Goal: Check status: Check status

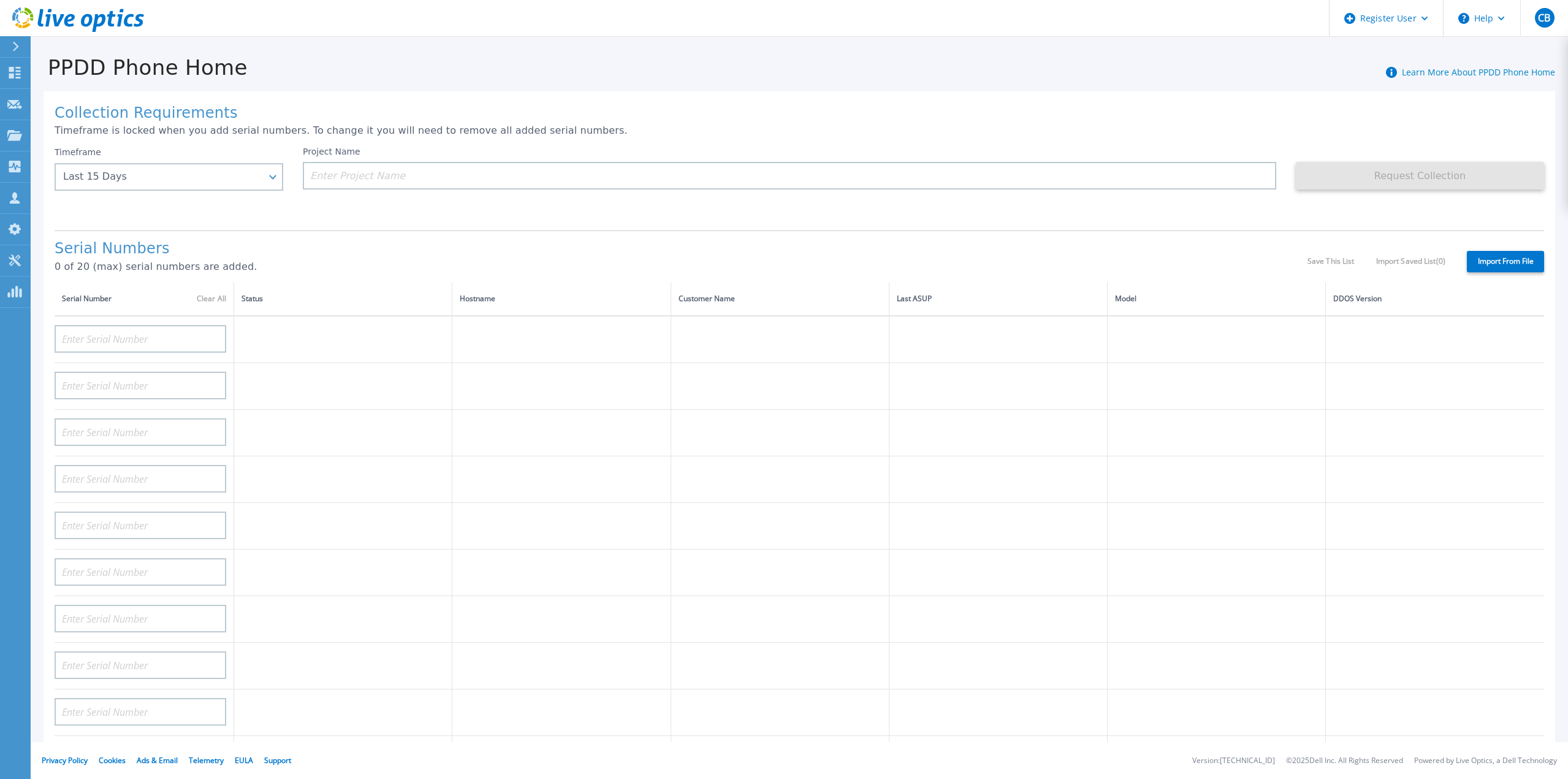
click at [209, 317] on div at bounding box center [140, 335] width 171 height 36
click at [184, 325] on input at bounding box center [140, 339] width 171 height 28
paste input "CKM00182900816"
type input "CKM00182900816"
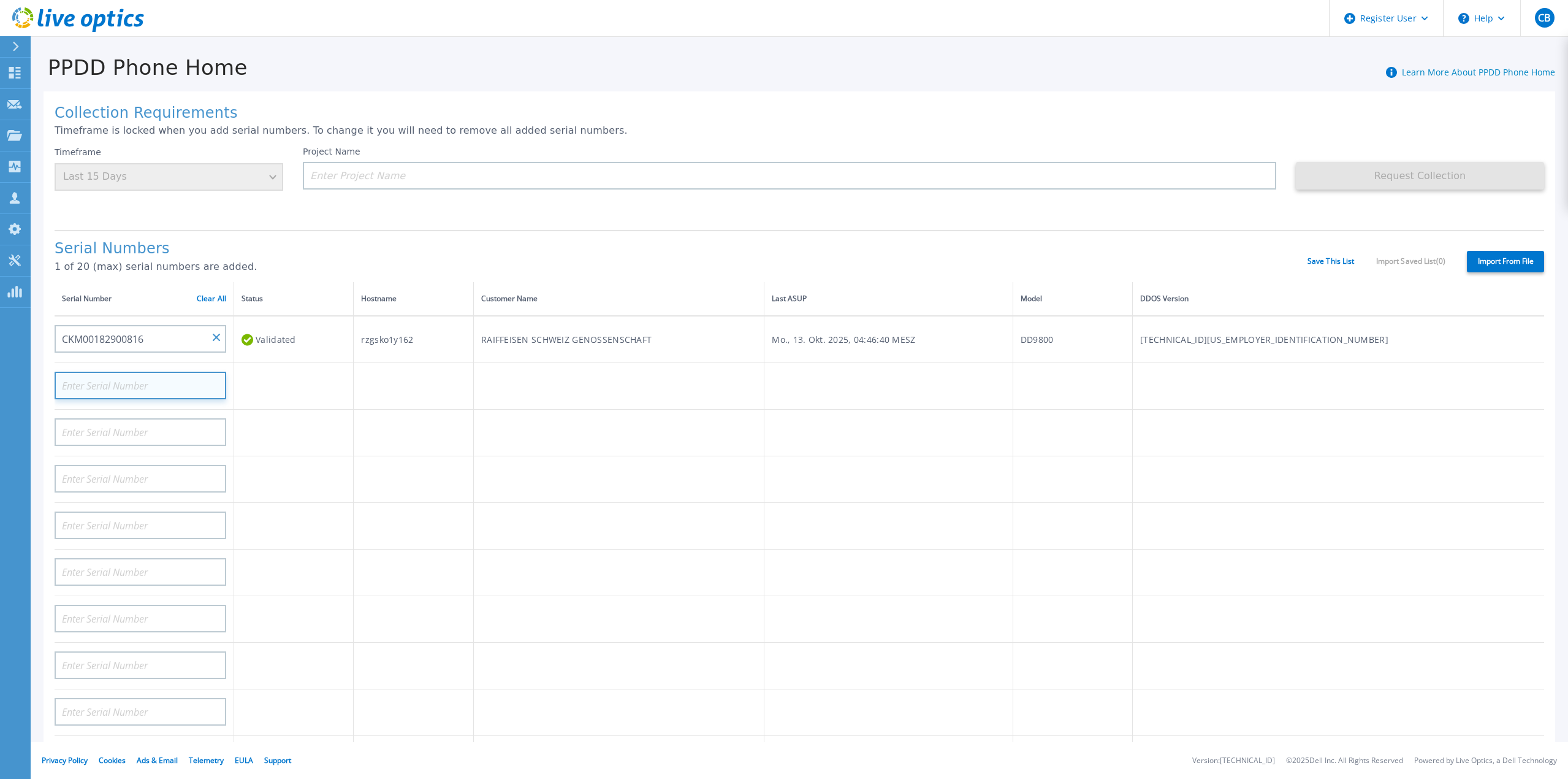
click at [126, 371] on input at bounding box center [140, 385] width 171 height 28
paste input "3YLGNM3"
type input "3YLGNM3"
click at [146, 371] on input at bounding box center [140, 385] width 171 height 28
paste input "CKM01212606336"
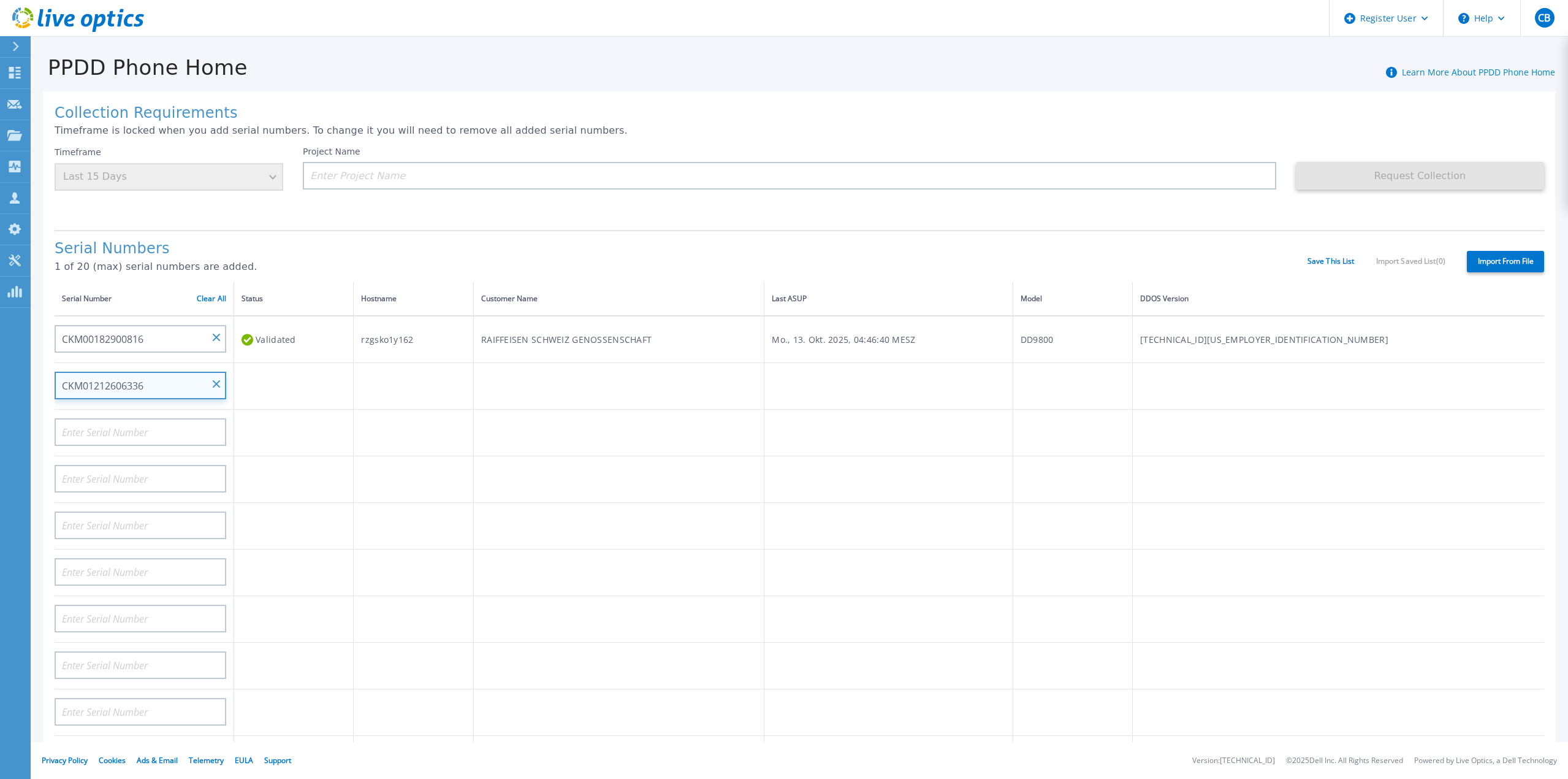
type input "CKM01212606336"
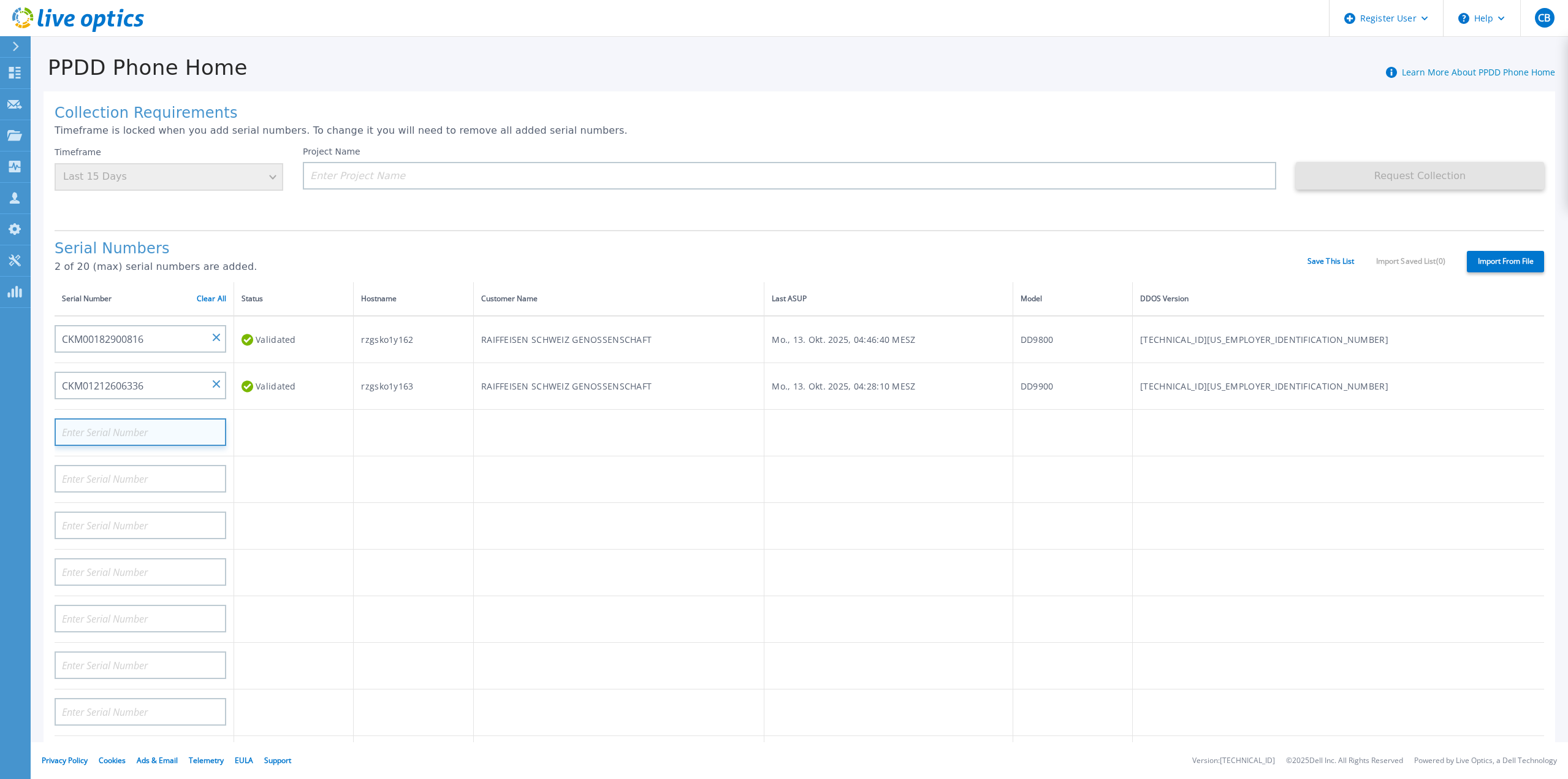
click at [113, 418] on input at bounding box center [140, 432] width 171 height 28
paste input "CKM01212806386"
type input "CKM01212806386"
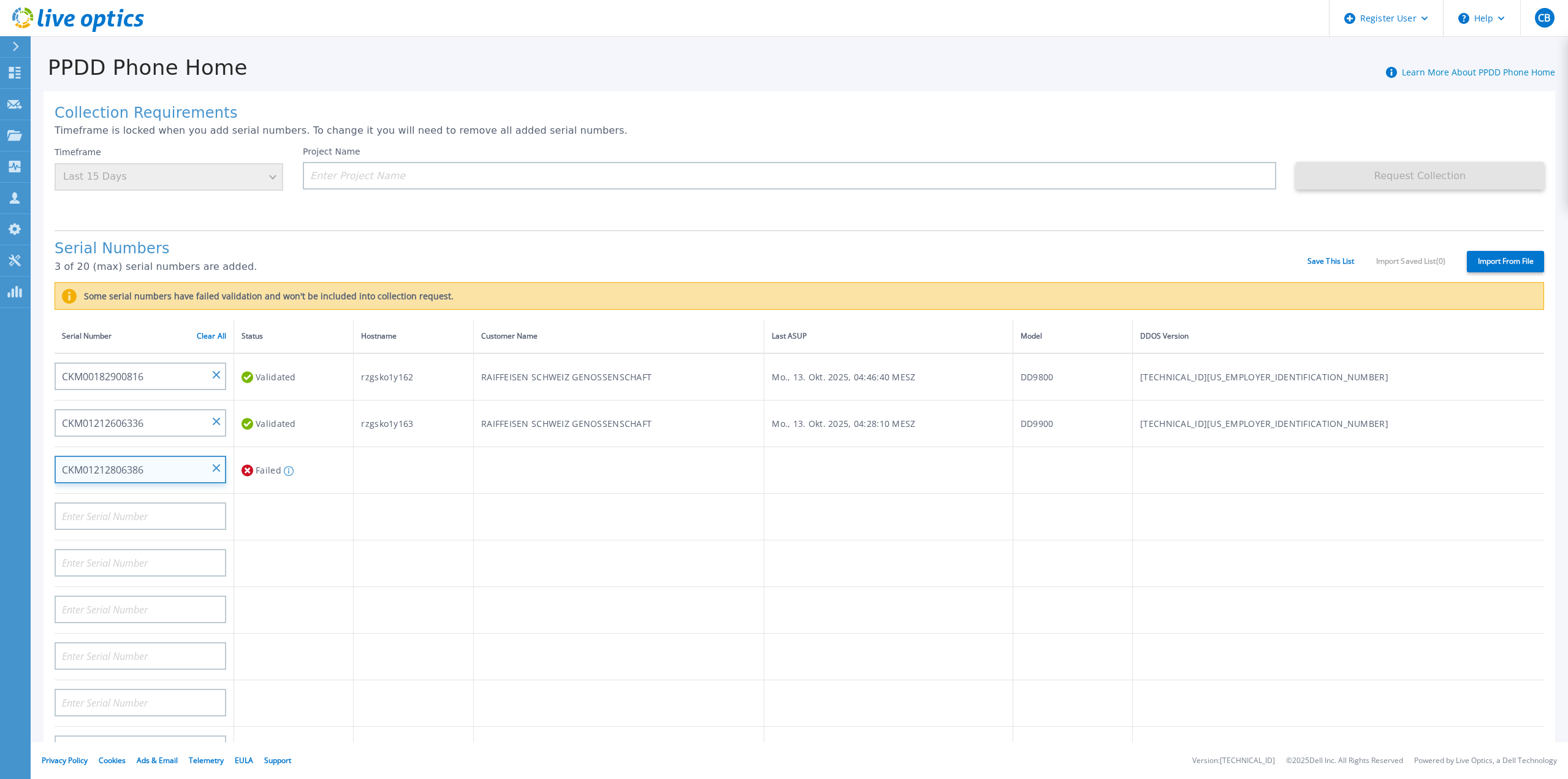
click at [120, 458] on input "CKM01212806386" at bounding box center [140, 469] width 171 height 28
click at [164, 458] on input "CKM01212806386" at bounding box center [140, 469] width 171 height 28
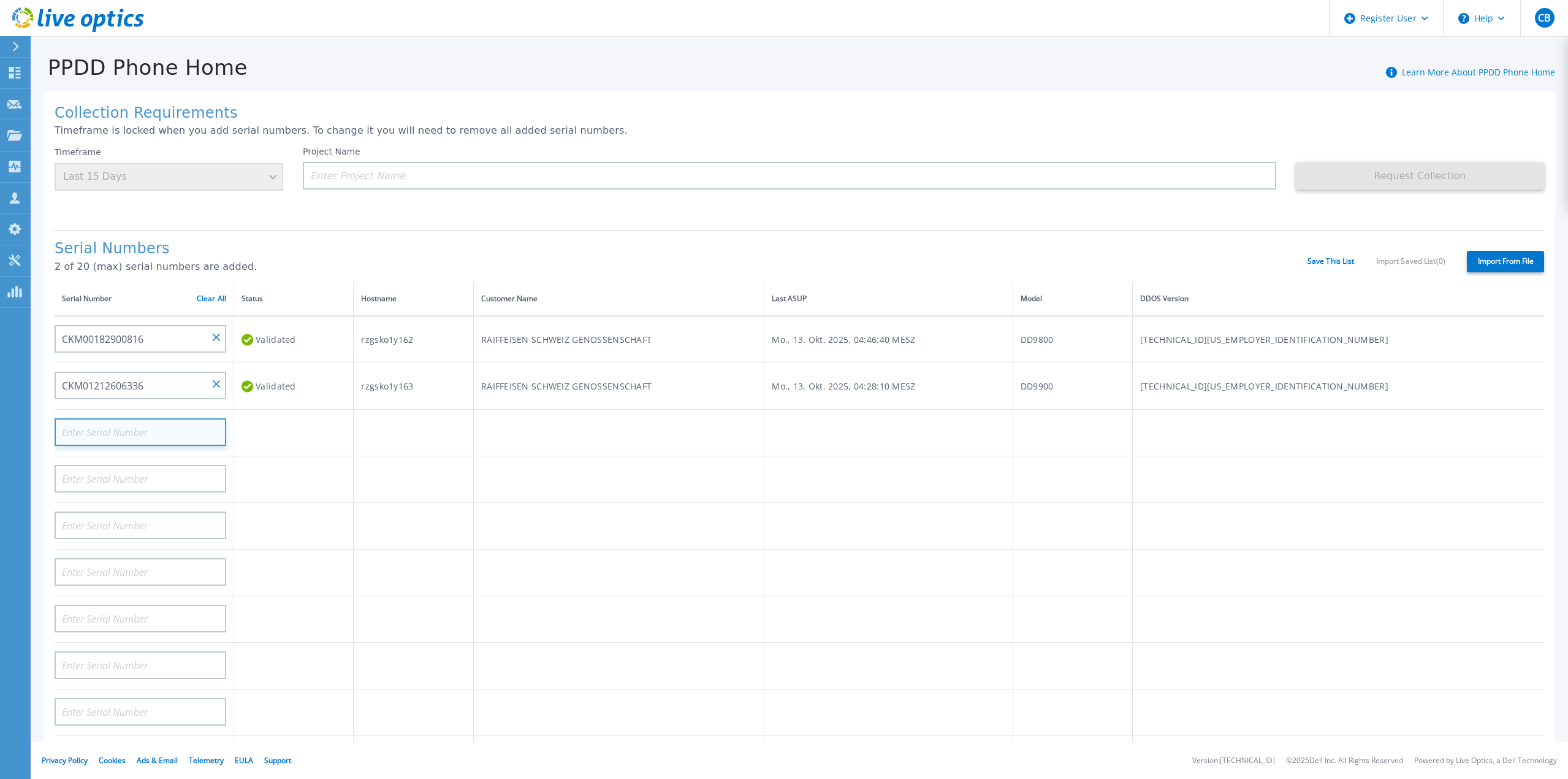
paste input "CKM01212606338"
type input "CKM01212606338"
click at [376, 169] on input at bounding box center [790, 175] width 974 height 28
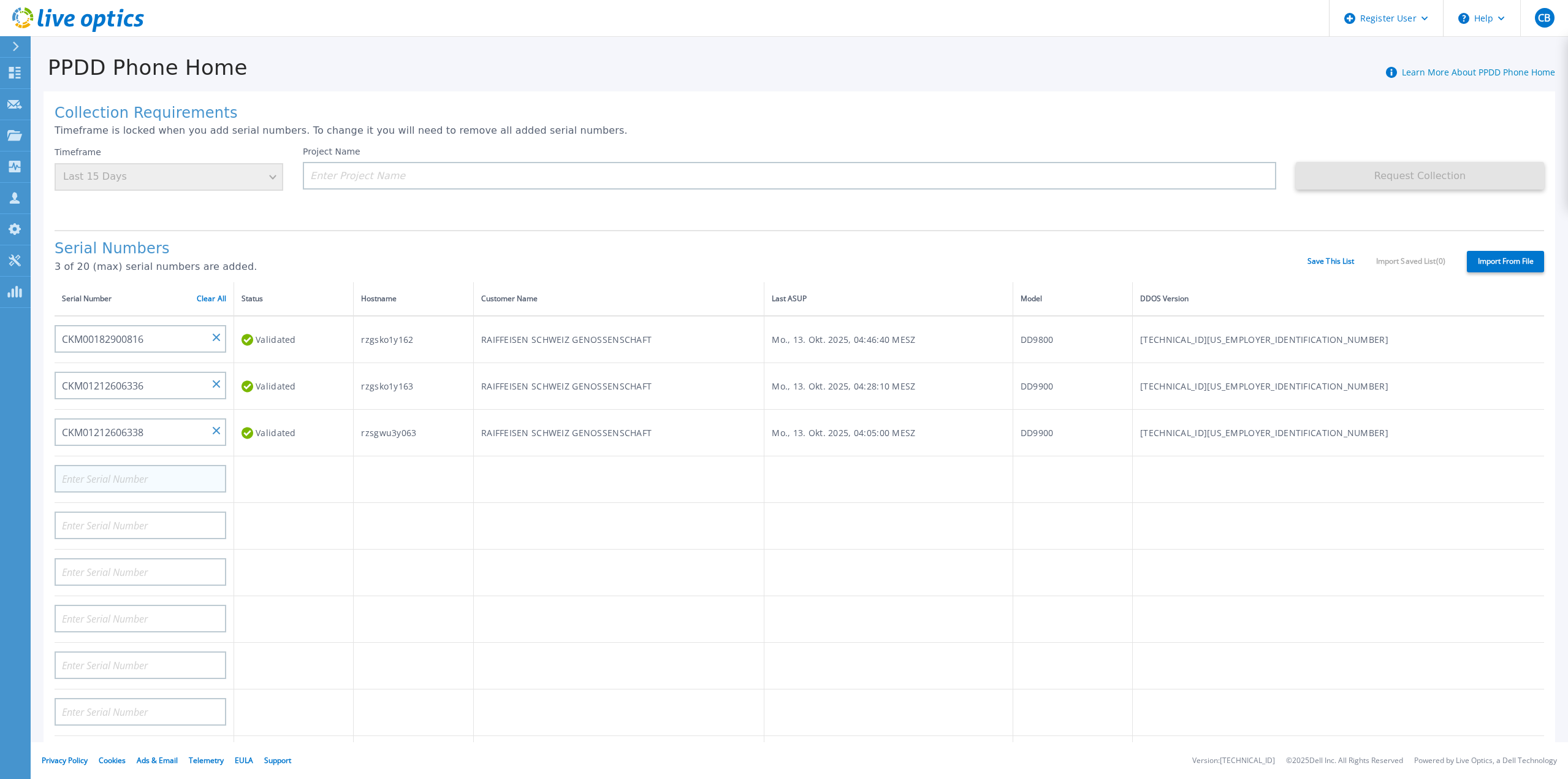
click at [112, 456] on div at bounding box center [140, 475] width 171 height 36
click at [105, 470] on input at bounding box center [140, 479] width 171 height 28
paste input "CKM01212806388"
type input "CKM01212806388"
paste input "CKM01212806388"
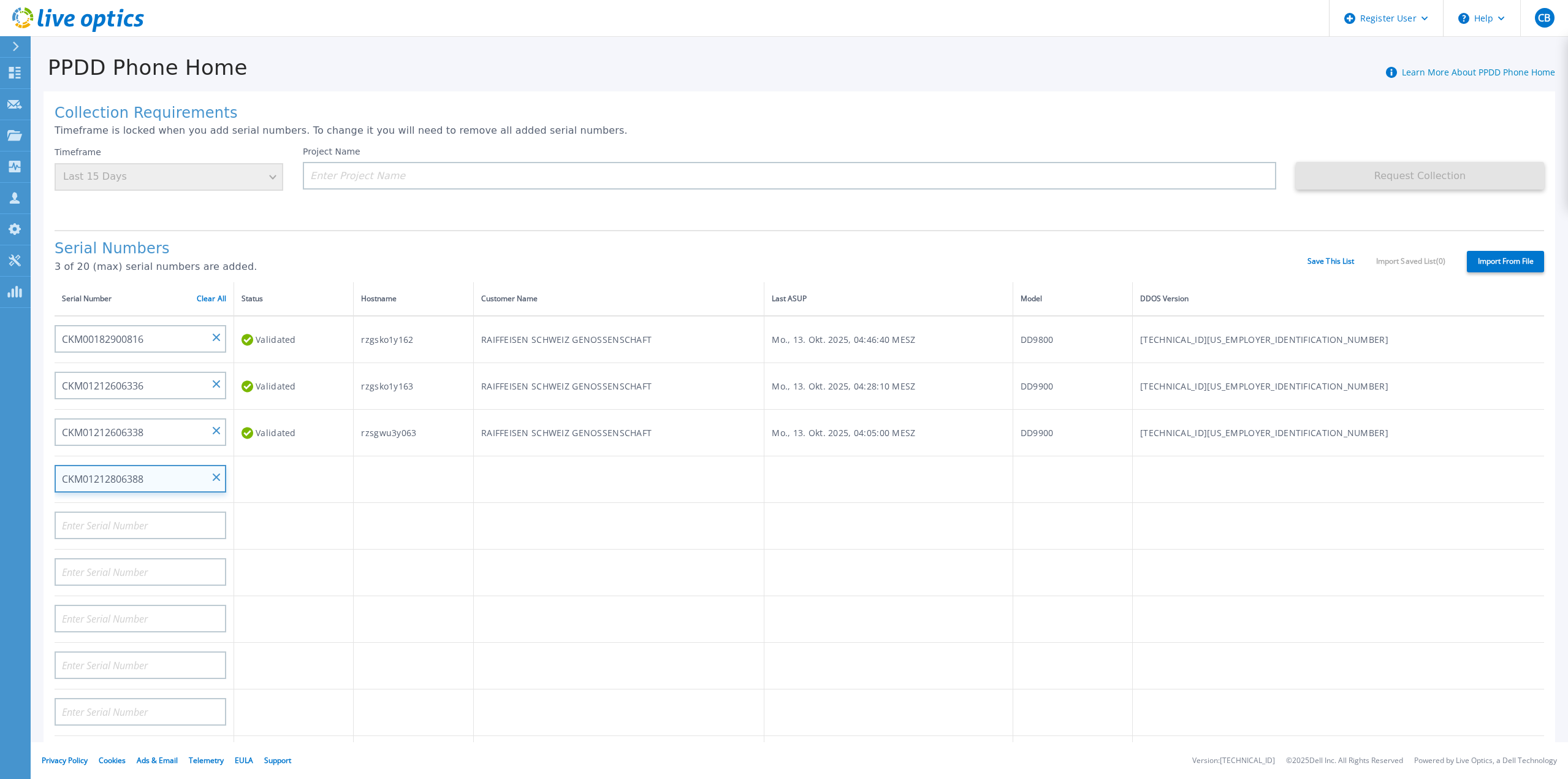
type input "CKM01212806388"
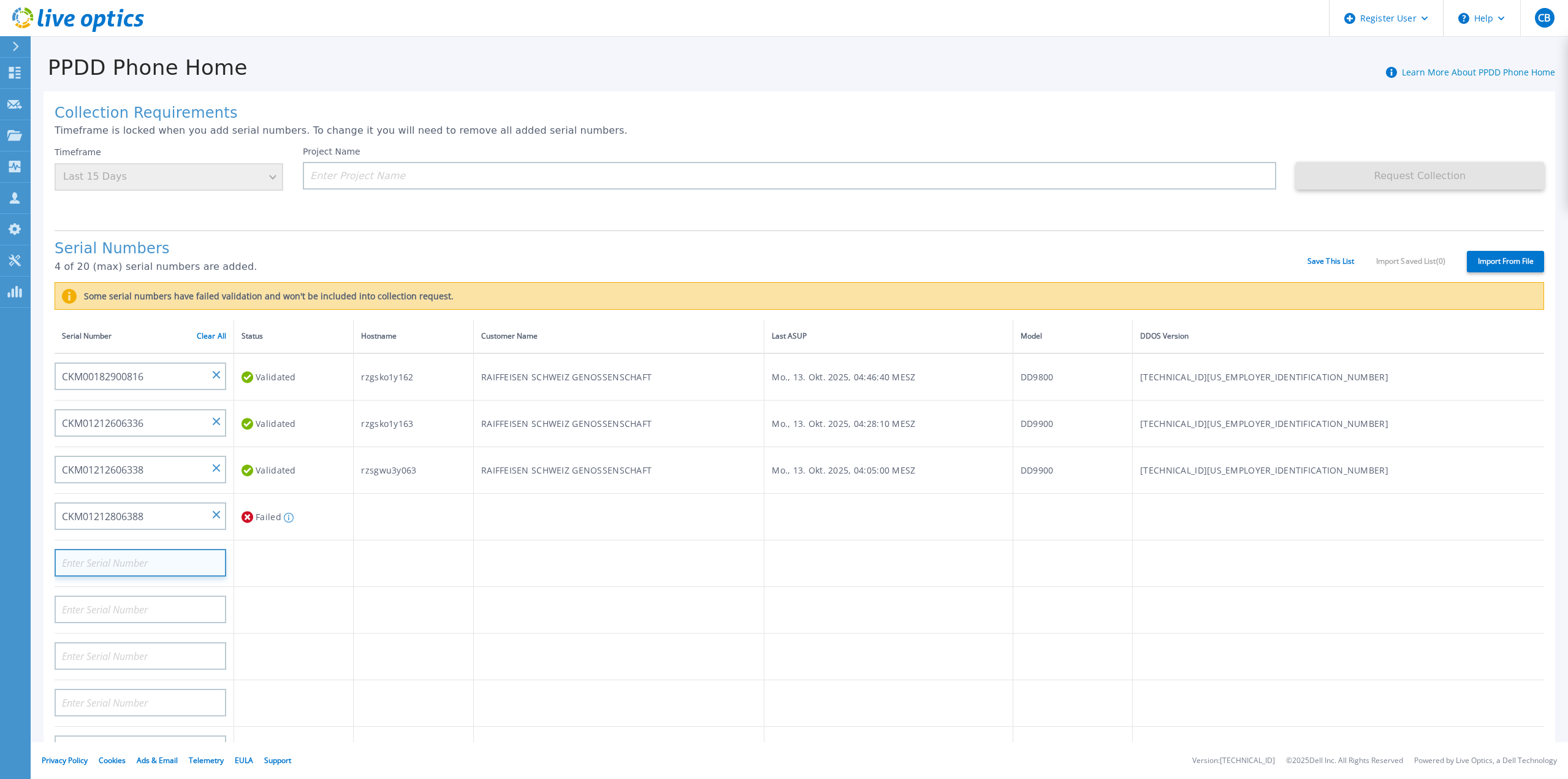
click at [129, 548] on input at bounding box center [140, 562] width 171 height 28
paste input "CKM01212806386"
type input "CKM01212806386"
